Goal: Task Accomplishment & Management: Manage account settings

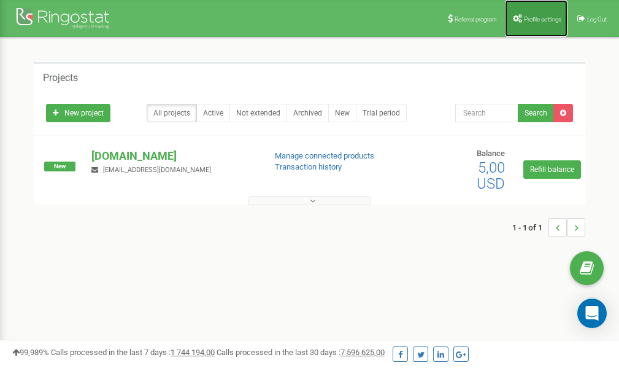
click at [529, 16] on span "Profile settings" at bounding box center [542, 19] width 37 height 7
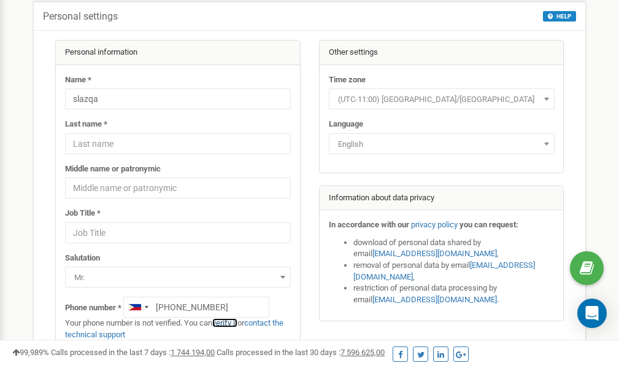
click at [231, 322] on link "verify it" at bounding box center [224, 322] width 25 height 9
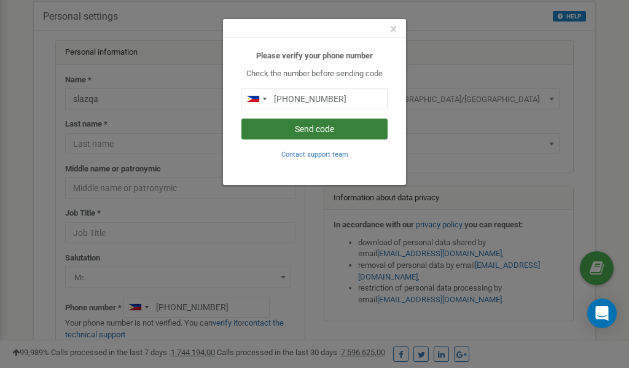
click at [333, 130] on button "Send code" at bounding box center [314, 128] width 146 height 21
